Goal: Task Accomplishment & Management: Manage account settings

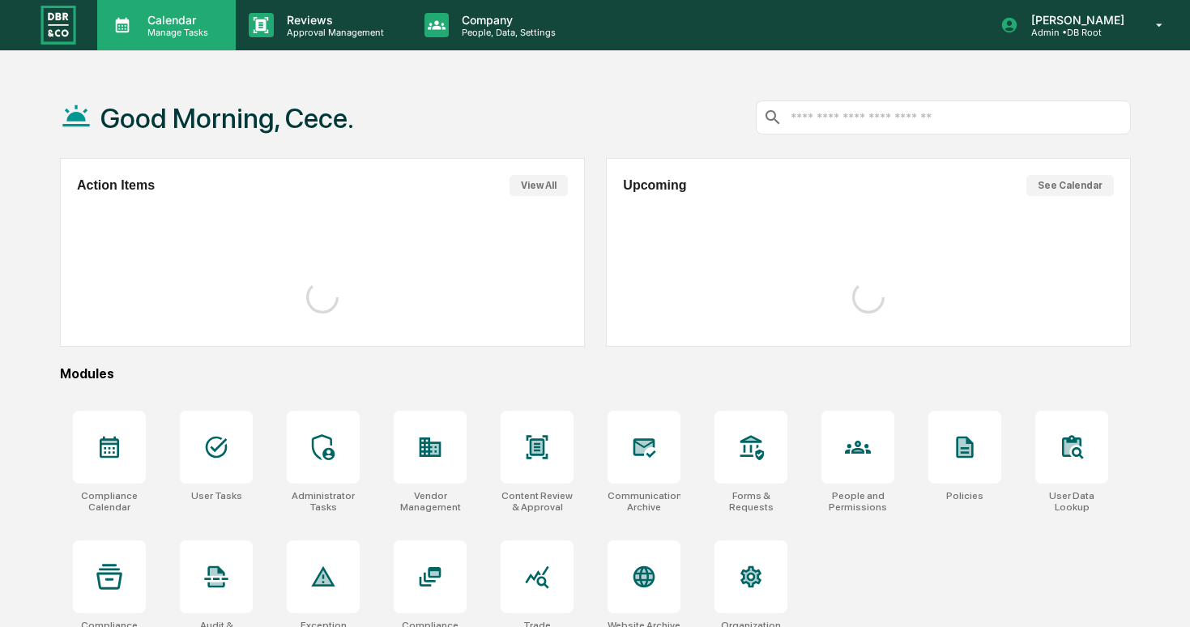
click at [179, 38] on div "Calendar Manage Tasks" at bounding box center [166, 25] width 139 height 50
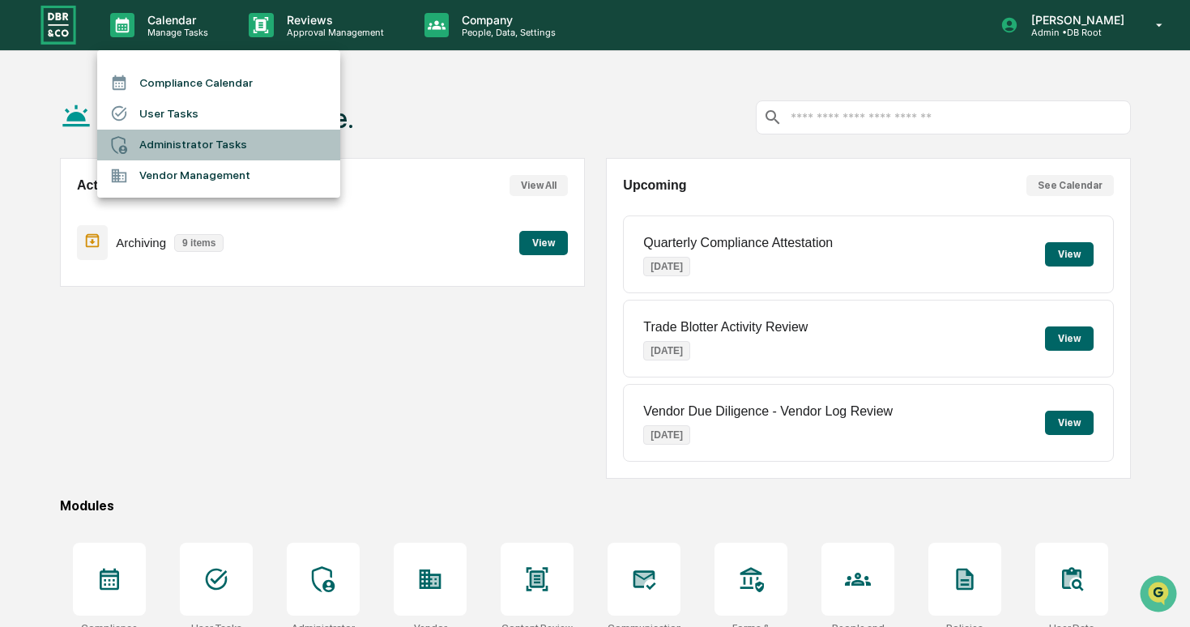
click at [228, 145] on li "Administrator Tasks" at bounding box center [218, 145] width 243 height 31
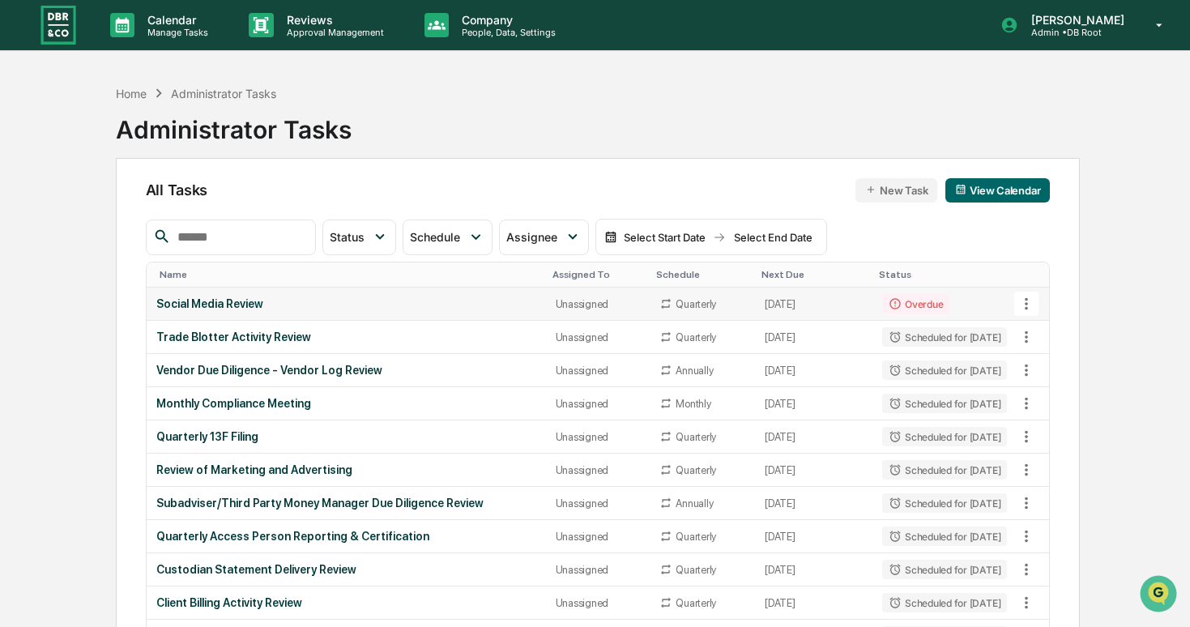
click at [1022, 308] on icon at bounding box center [1026, 304] width 18 height 18
drag, startPoint x: 1038, startPoint y: 385, endPoint x: 897, endPoint y: 293, distance: 168.1
click at [897, 293] on div "View Task Copy Task Delete Task" at bounding box center [595, 313] width 1190 height 627
click at [897, 293] on div at bounding box center [595, 313] width 1190 height 627
click at [944, 296] on td "Overdue" at bounding box center [944, 304] width 144 height 33
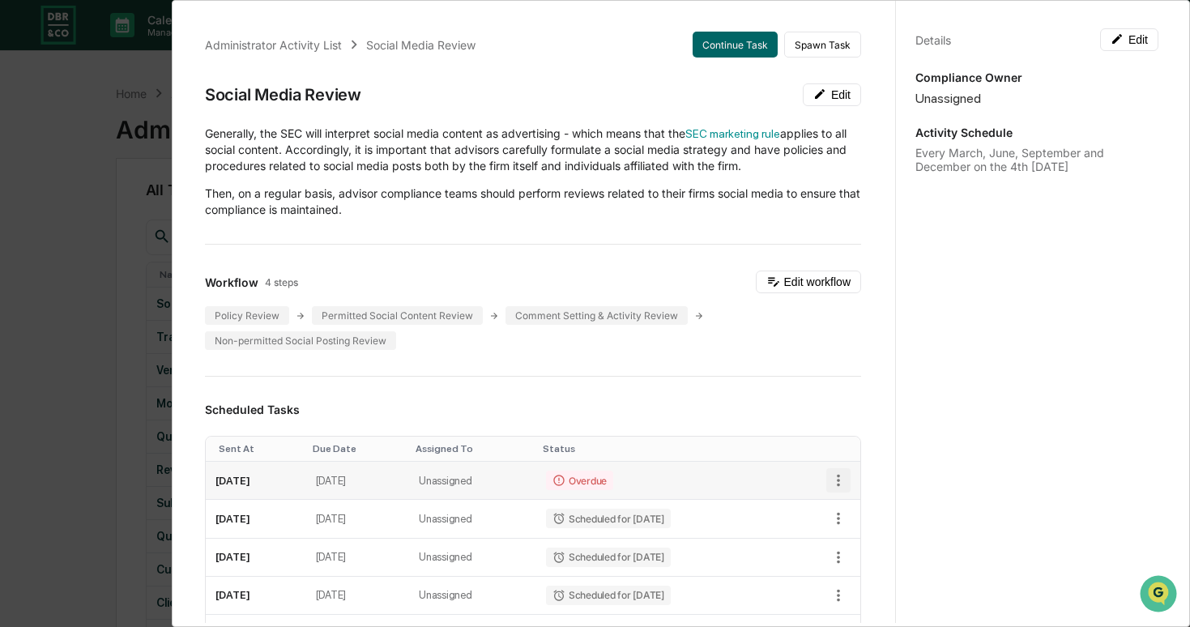
click at [833, 474] on icon "button" at bounding box center [838, 480] width 18 height 18
click at [857, 526] on li "Delete task" at bounding box center [894, 537] width 134 height 30
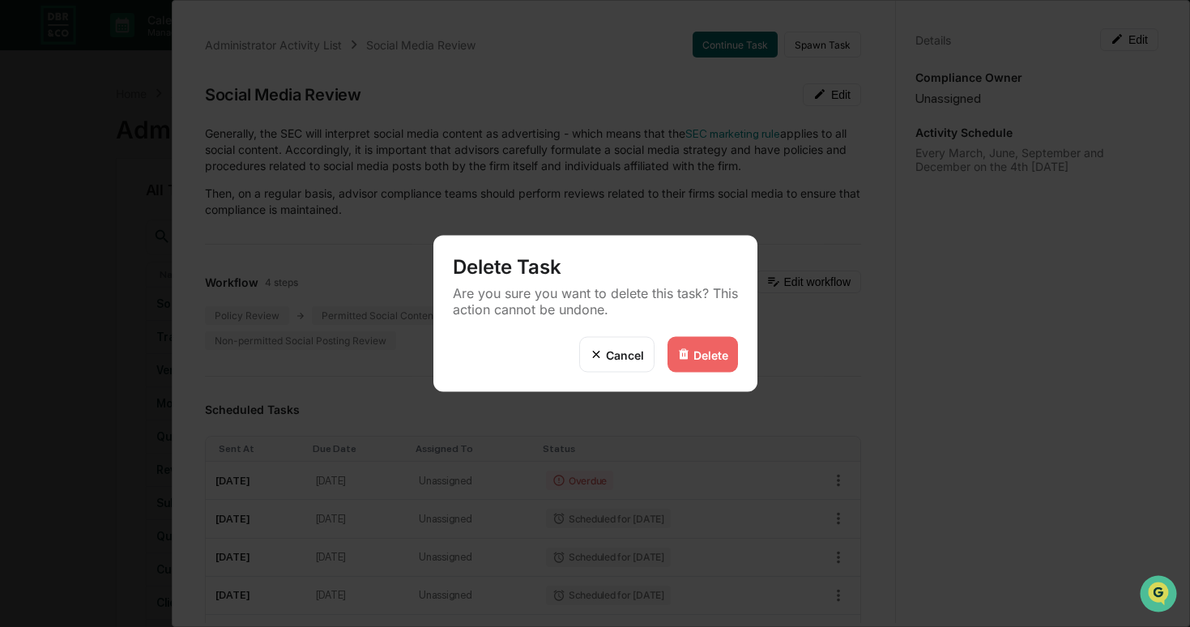
click at [731, 364] on div "Delete" at bounding box center [702, 355] width 70 height 36
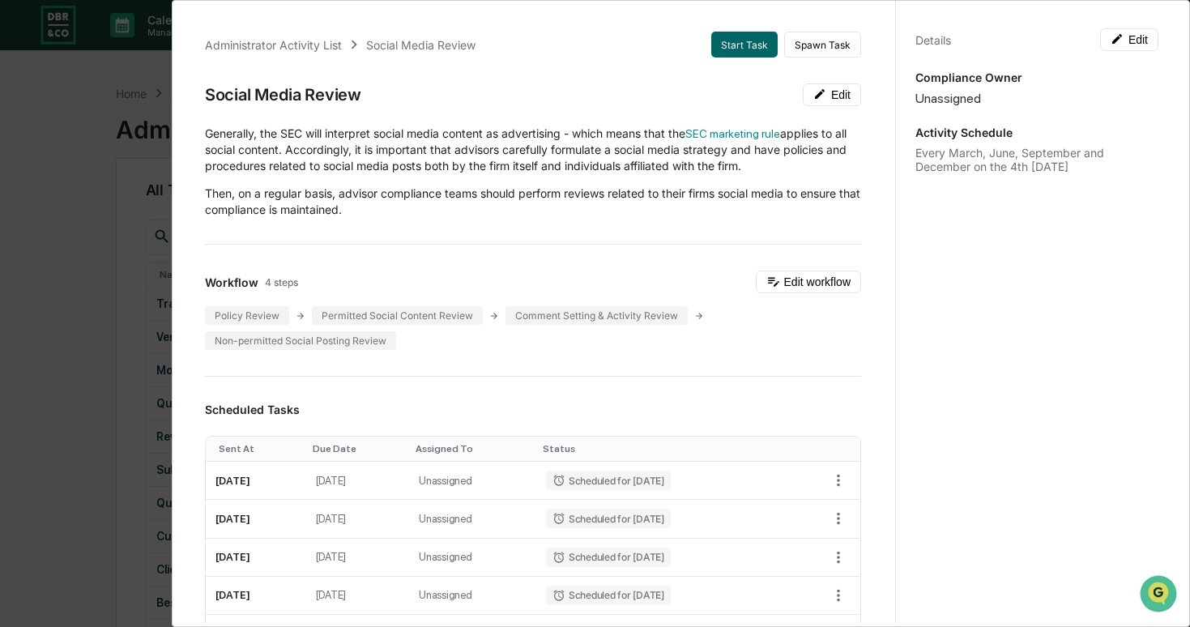
click at [67, 287] on div "Administrator Activity List Social Media Review Start Task Spawn Task Social Me…" at bounding box center [595, 313] width 1190 height 627
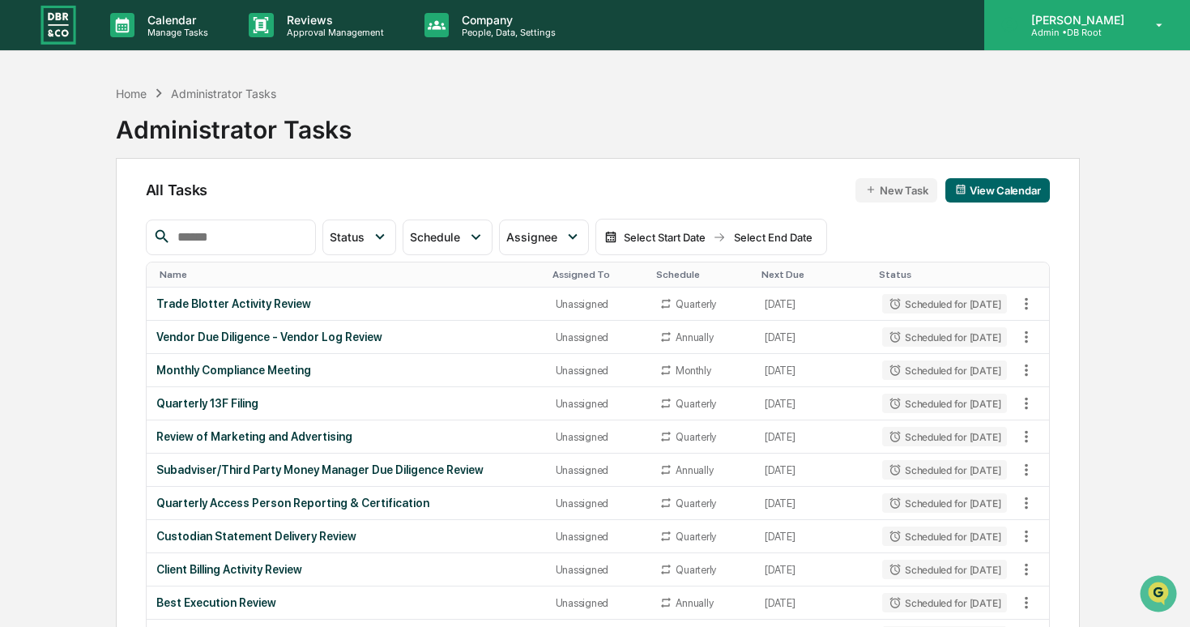
click at [1119, 43] on div "[PERSON_NAME] Admin • DB Root" at bounding box center [1087, 25] width 206 height 50
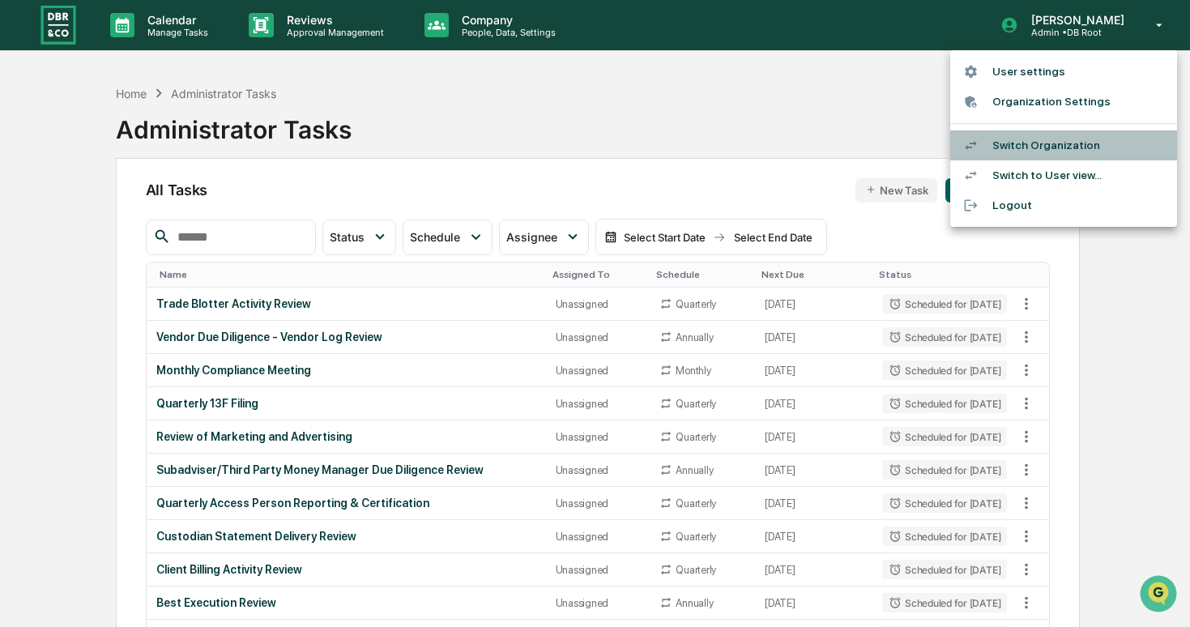
click at [1059, 138] on li "Switch Organization" at bounding box center [1063, 145] width 227 height 30
